Goal: Navigation & Orientation: Find specific page/section

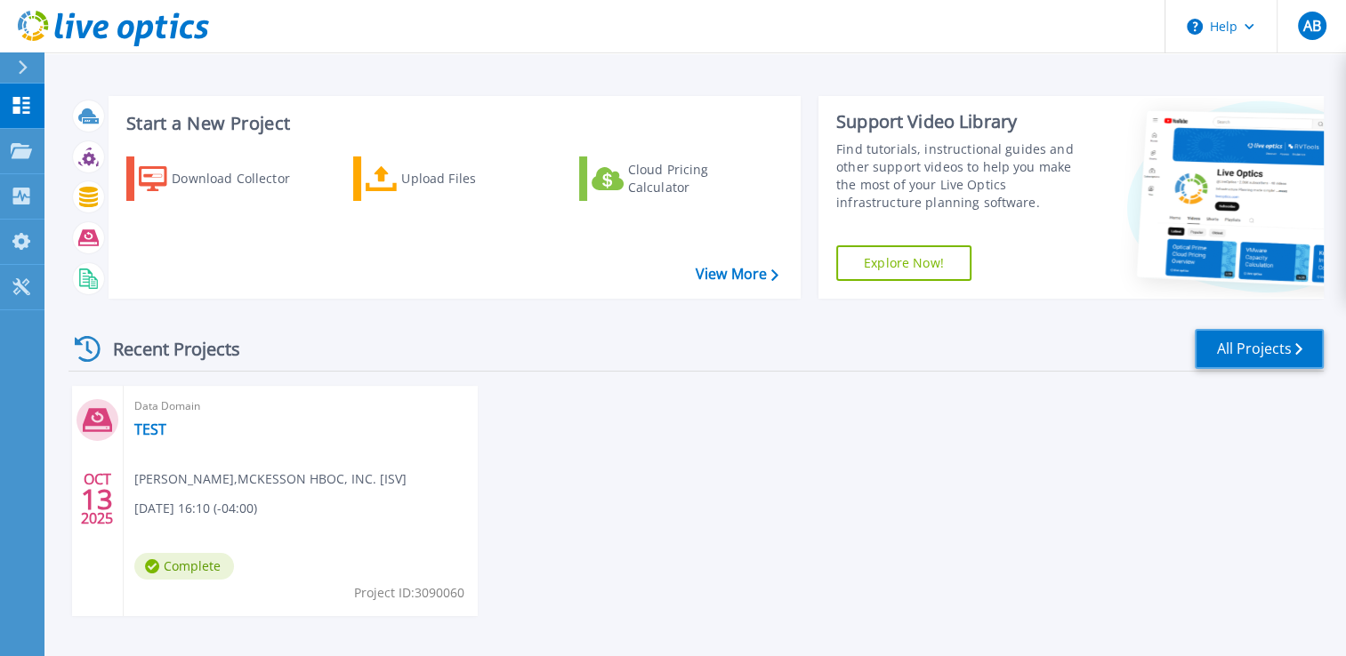
click at [1280, 344] on link "All Projects" at bounding box center [1258, 349] width 129 height 40
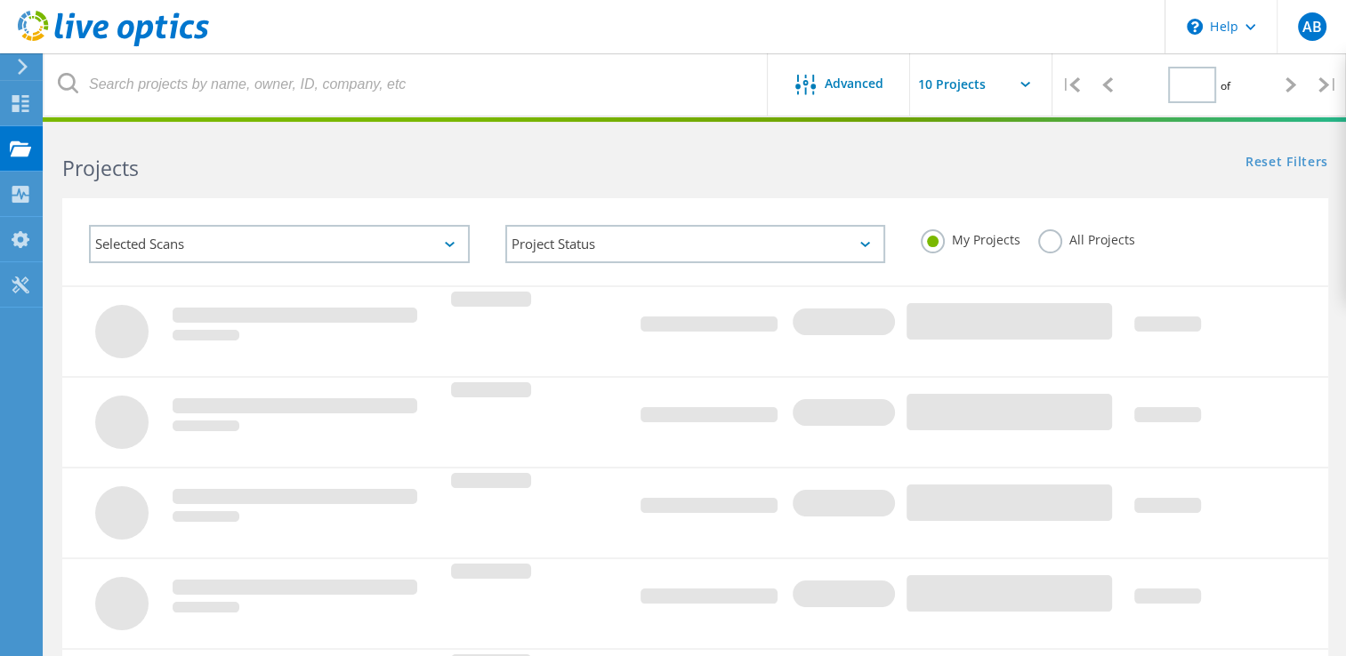
type input "1"
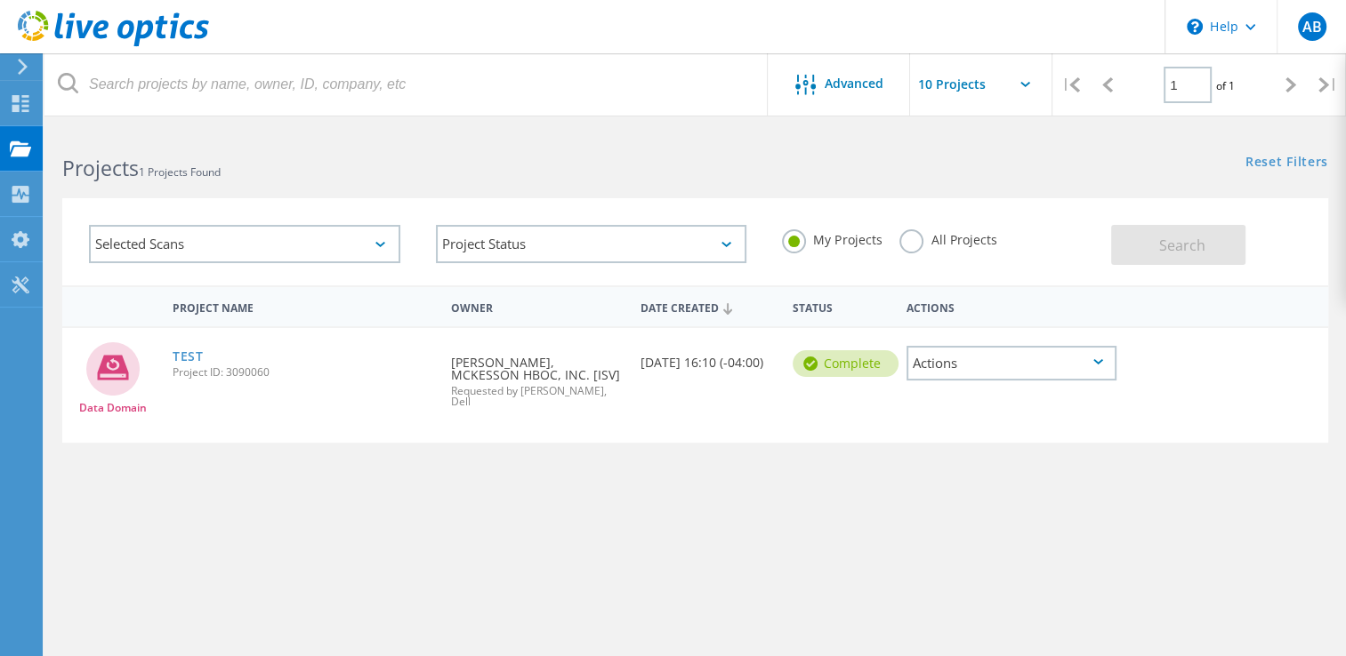
click at [25, 67] on use at bounding box center [23, 67] width 10 height 16
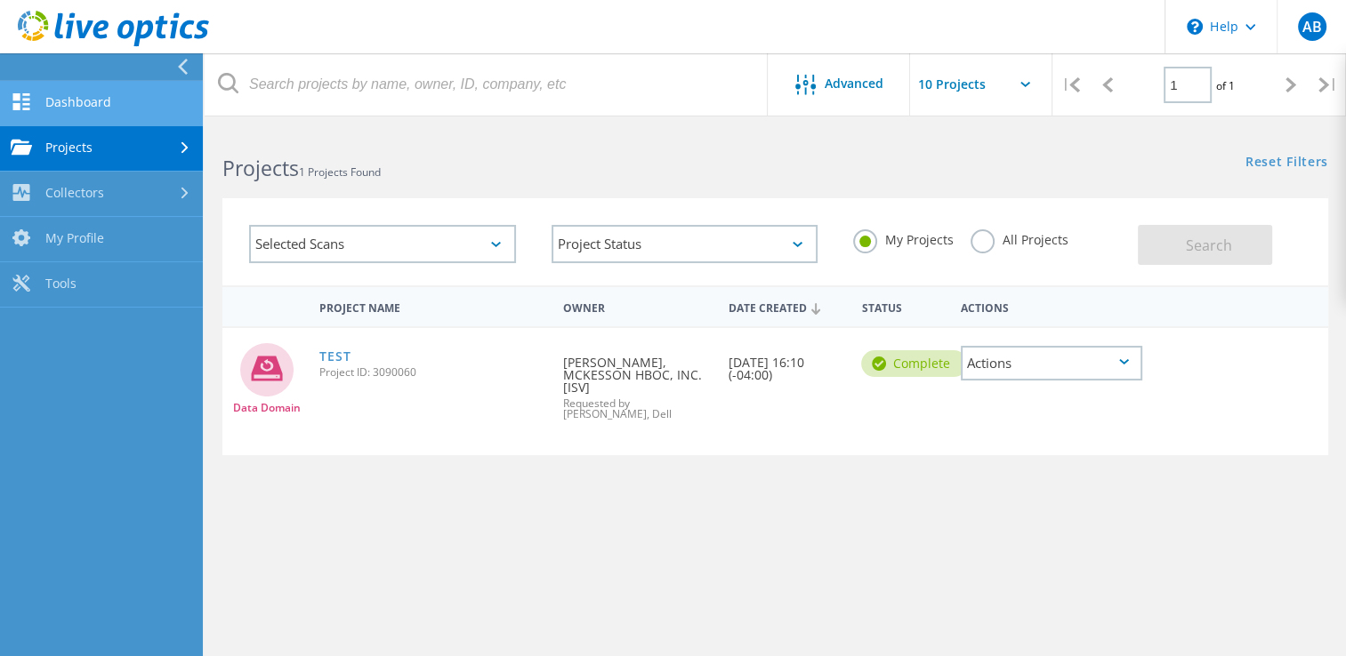
click at [68, 105] on link "Dashboard" at bounding box center [101, 103] width 203 height 45
